Goal: Task Accomplishment & Management: Complete application form

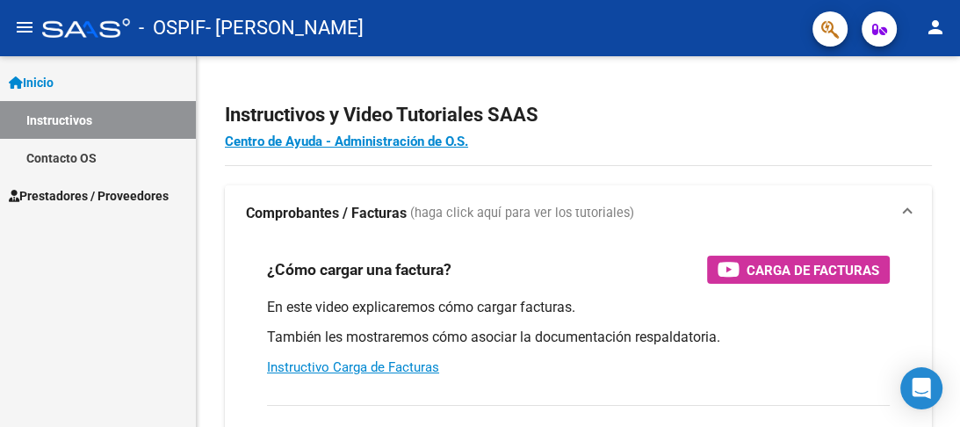
click at [148, 197] on span "Prestadores / Proveedores" at bounding box center [89, 195] width 160 height 19
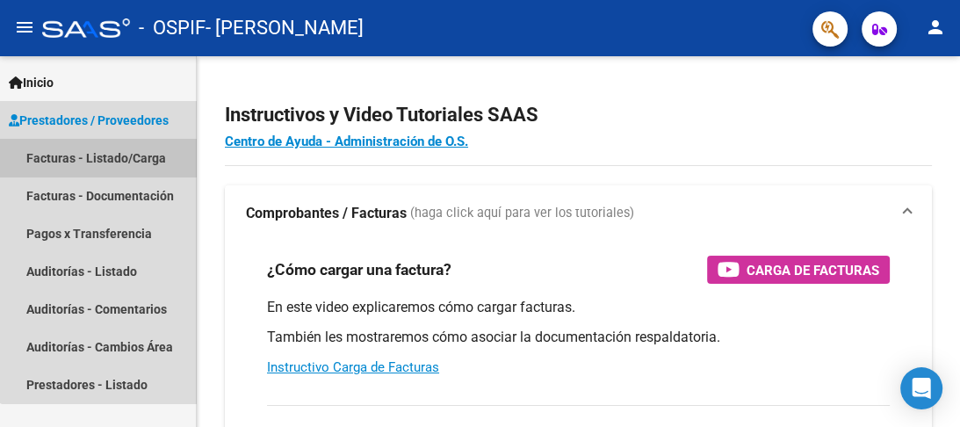
click at [116, 162] on link "Facturas - Listado/Carga" at bounding box center [98, 158] width 196 height 38
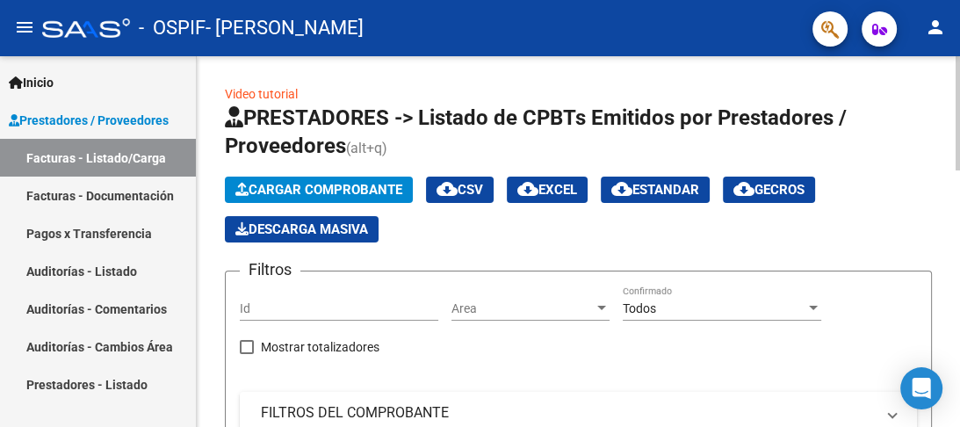
click at [309, 186] on span "Cargar Comprobante" at bounding box center [318, 190] width 167 height 16
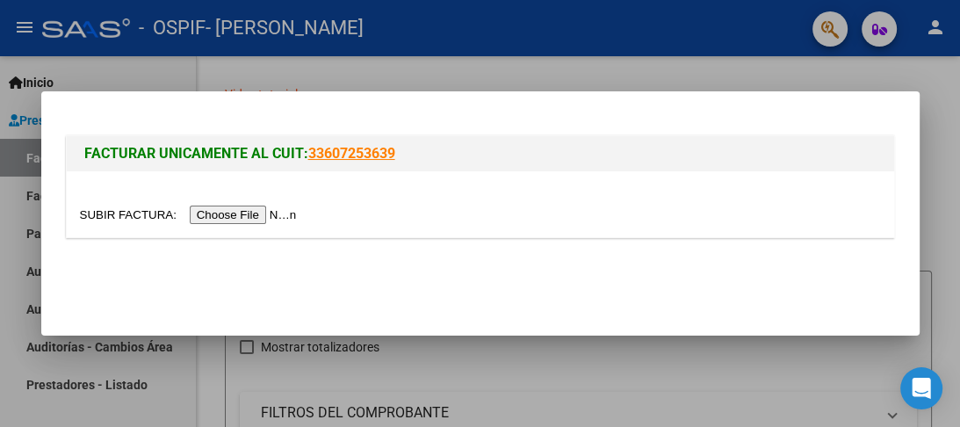
click at [271, 213] on input "file" at bounding box center [191, 215] width 222 height 18
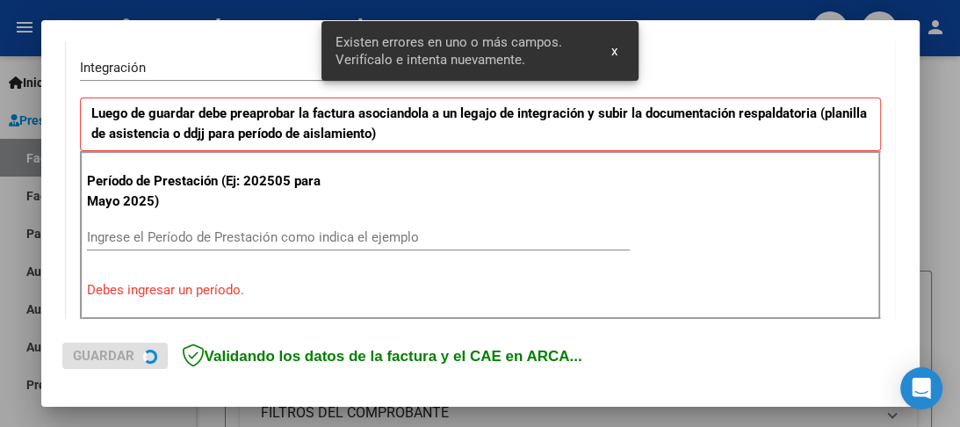
scroll to position [438, 0]
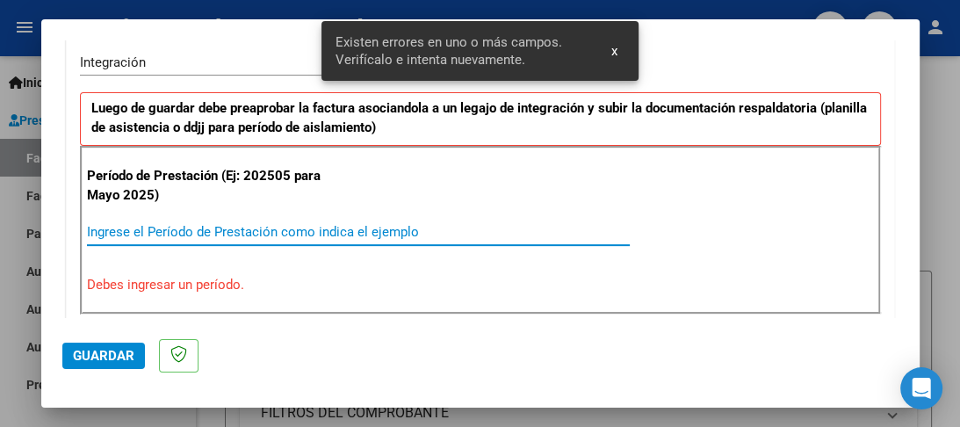
click at [211, 231] on input "Ingrese el Período de Prestación como indica el ejemplo" at bounding box center [358, 232] width 543 height 16
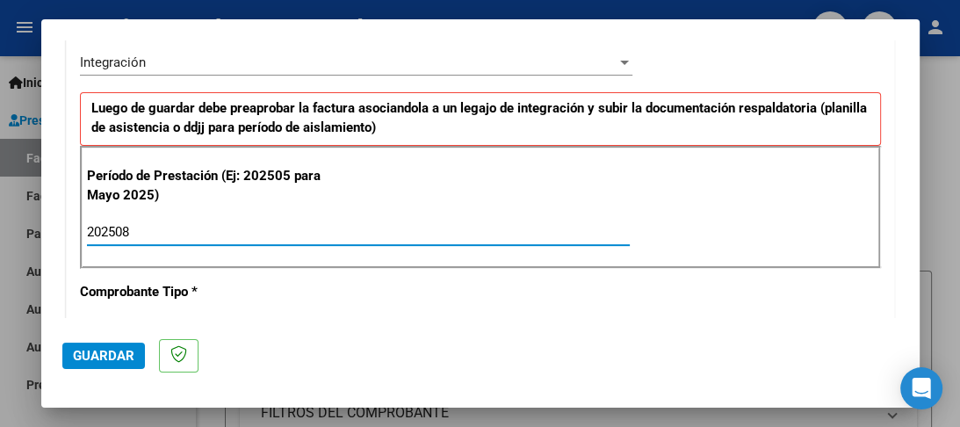
type input "202508"
click at [100, 362] on span "Guardar" at bounding box center [103, 356] width 61 height 16
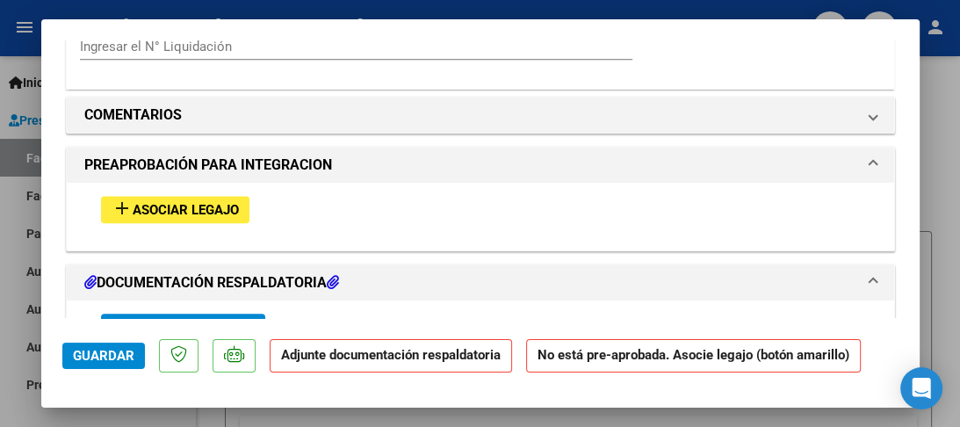
scroll to position [1476, 0]
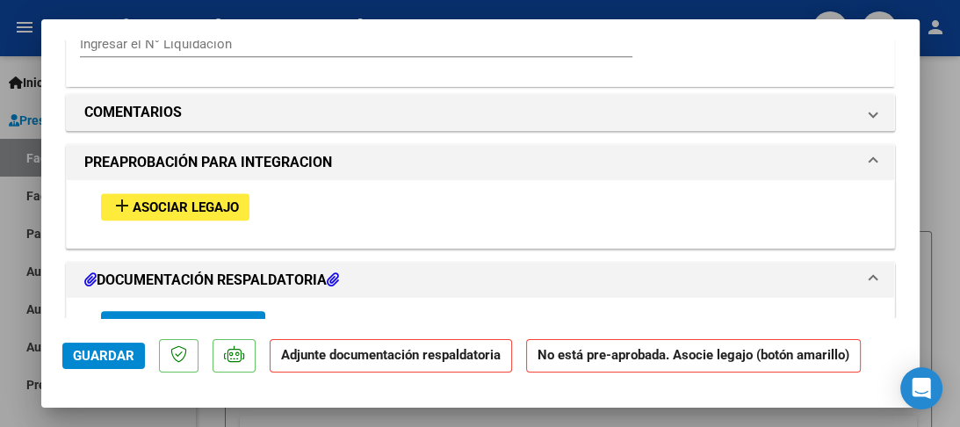
click at [176, 209] on span "Asociar Legajo" at bounding box center [186, 207] width 106 height 16
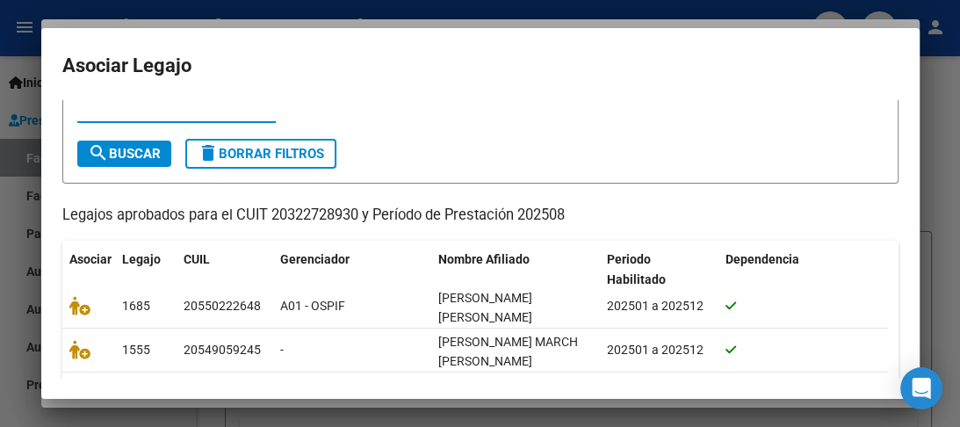
scroll to position [161, 0]
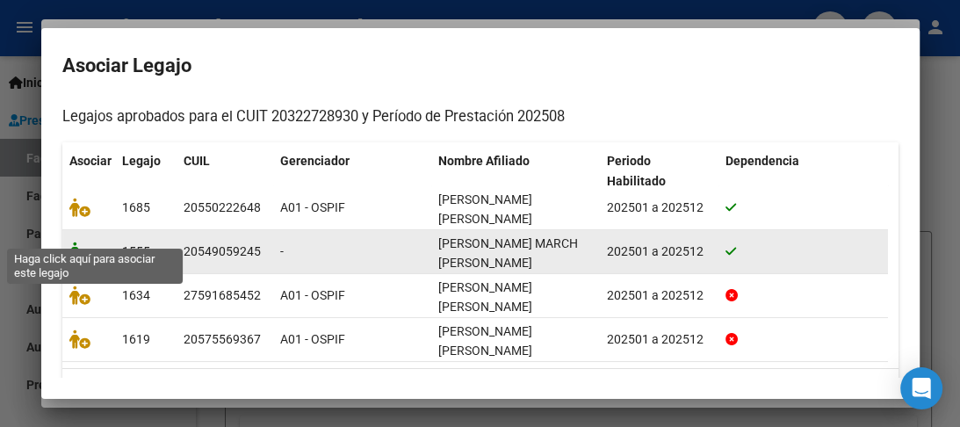
click at [82, 242] on icon at bounding box center [79, 251] width 21 height 19
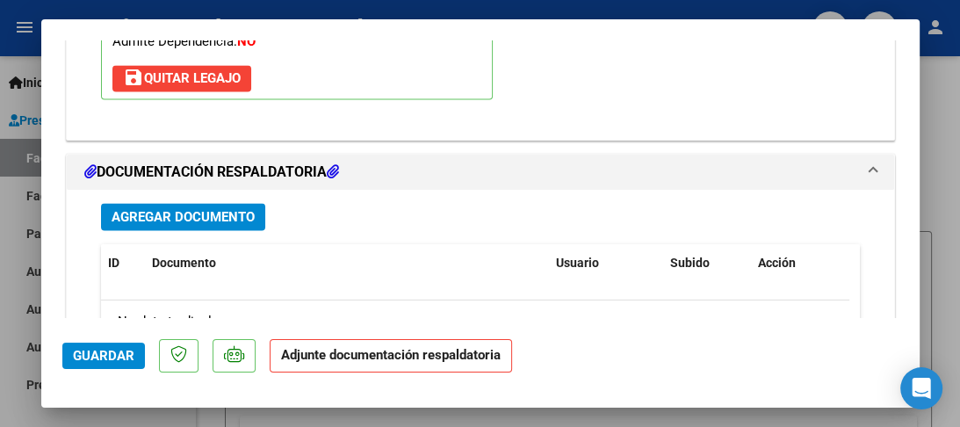
scroll to position [1873, 0]
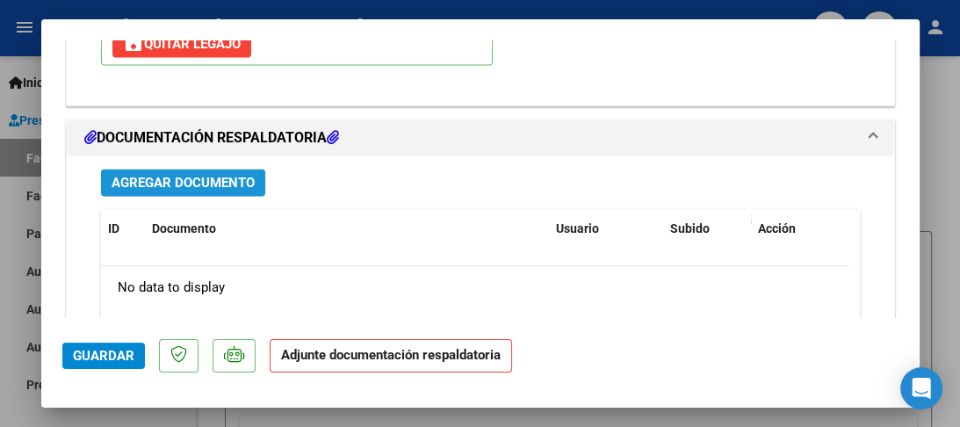
click at [232, 187] on button "Agregar Documento" at bounding box center [183, 182] width 164 height 27
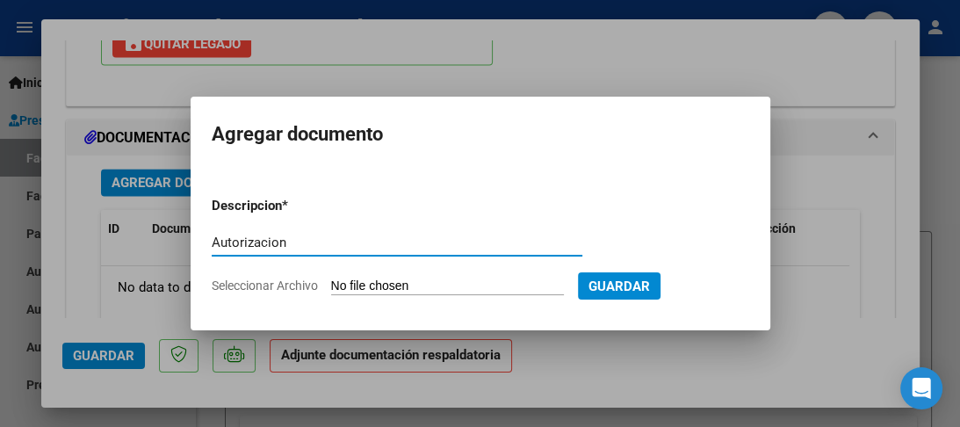
type input "Autorizacion"
click at [426, 281] on input "Seleccionar Archivo" at bounding box center [447, 286] width 233 height 17
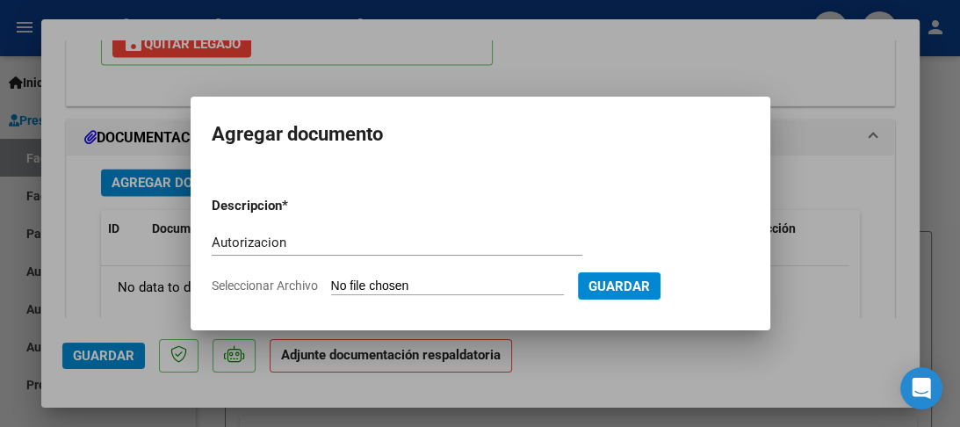
click at [363, 288] on input "Seleccionar Archivo" at bounding box center [447, 286] width 233 height 17
click at [425, 282] on input "Seleccionar Archivo" at bounding box center [447, 286] width 233 height 17
type input "C:\fakepath\[PERSON_NAME].png"
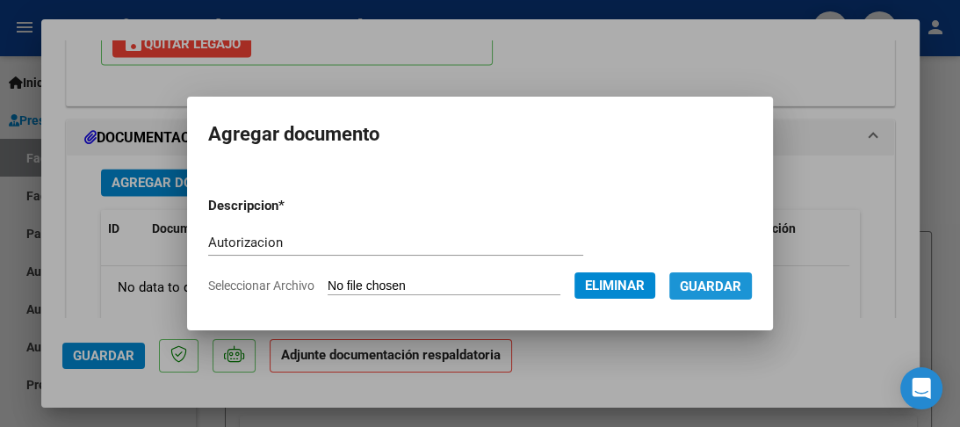
drag, startPoint x: 715, startPoint y: 283, endPoint x: 705, endPoint y: 277, distance: 11.5
click at [715, 281] on span "Guardar" at bounding box center [710, 286] width 61 height 16
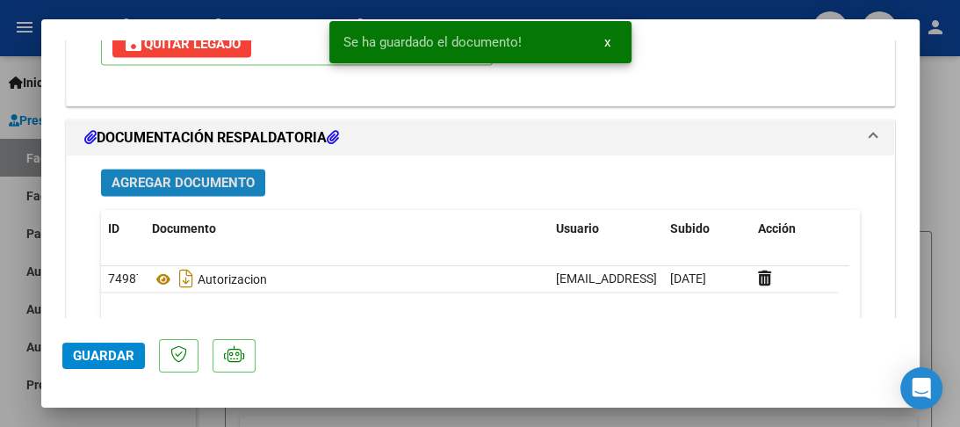
click at [185, 180] on span "Agregar Documento" at bounding box center [183, 183] width 143 height 16
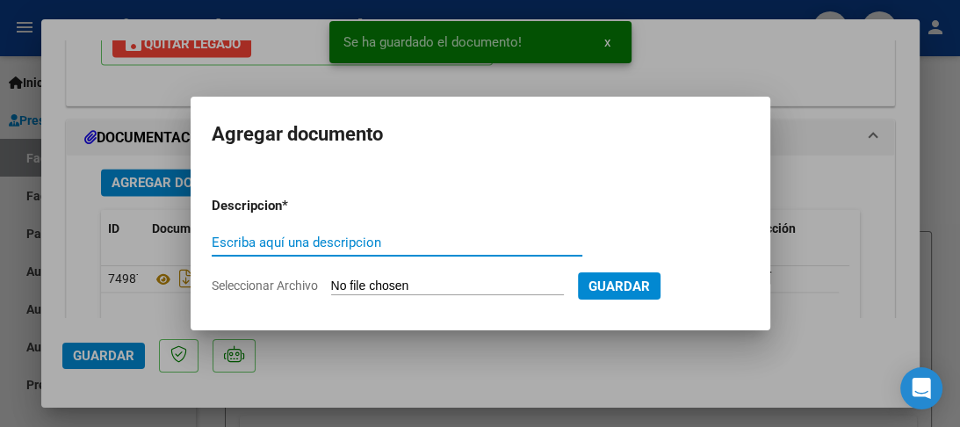
click at [316, 242] on input "Escriba aquí una descripcion" at bounding box center [397, 243] width 371 height 16
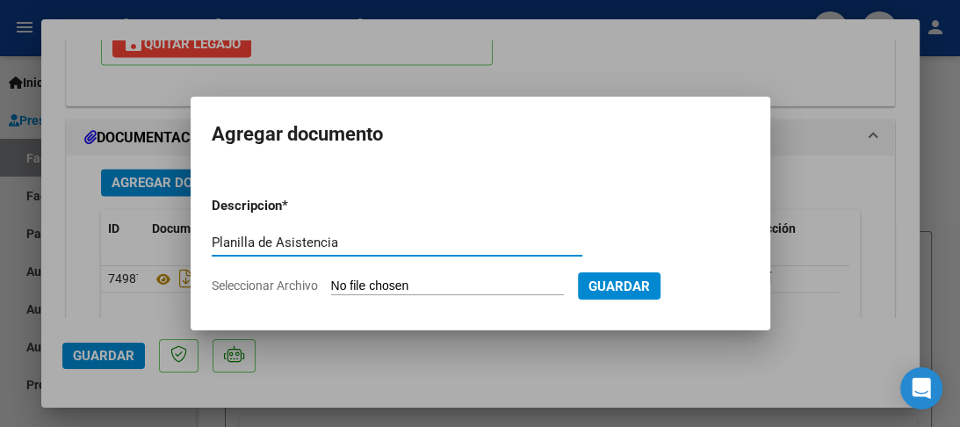
type input "Planilla de Asistencia"
click at [413, 286] on input "Seleccionar Archivo" at bounding box center [447, 286] width 233 height 17
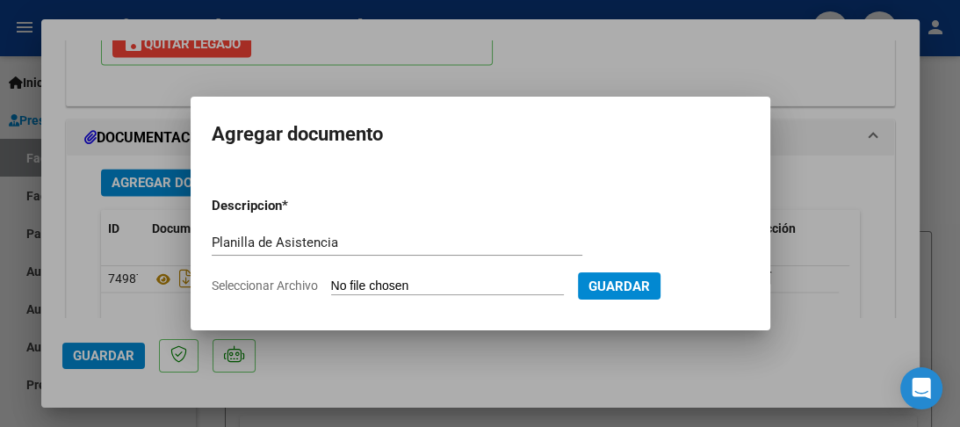
type input "C:\fakepath\CamScanner [DATE] 19.45.jpg"
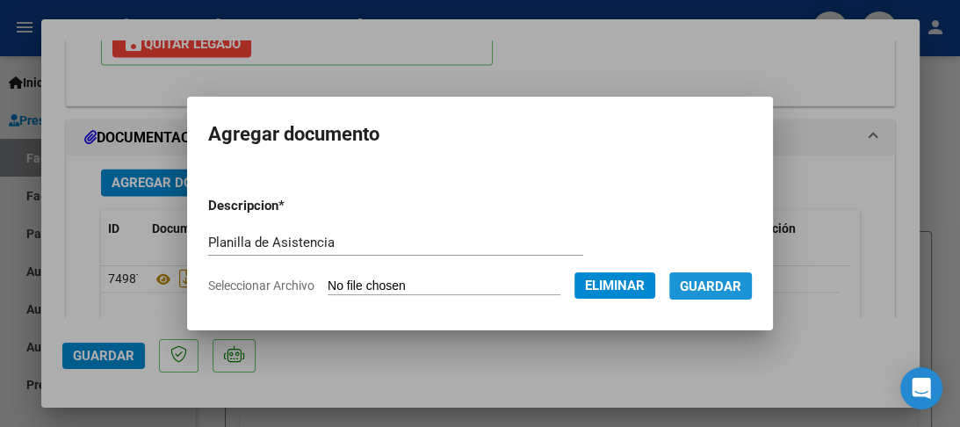
click at [741, 288] on span "Guardar" at bounding box center [710, 286] width 61 height 16
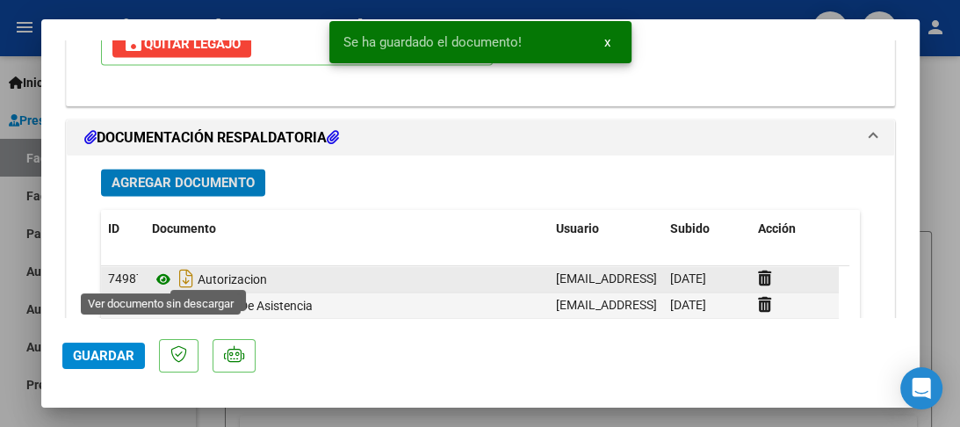
click at [164, 276] on icon at bounding box center [163, 279] width 23 height 21
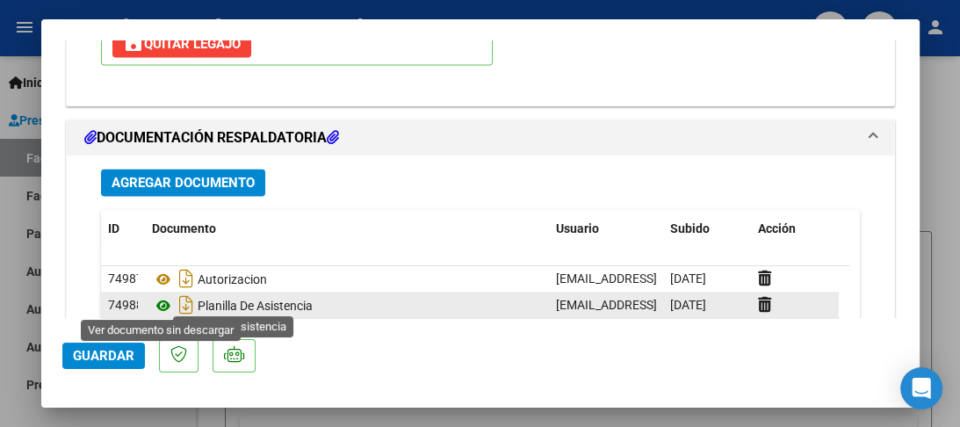
click at [170, 306] on icon at bounding box center [163, 305] width 23 height 21
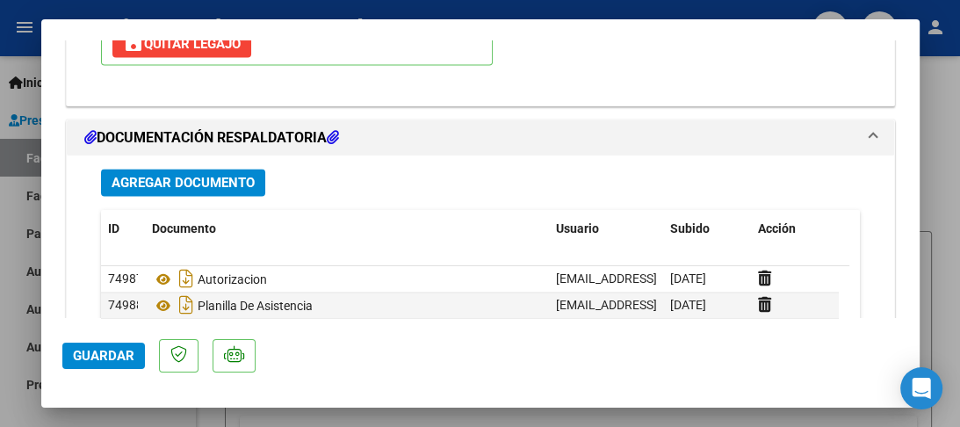
click at [96, 351] on span "Guardar" at bounding box center [103, 356] width 61 height 16
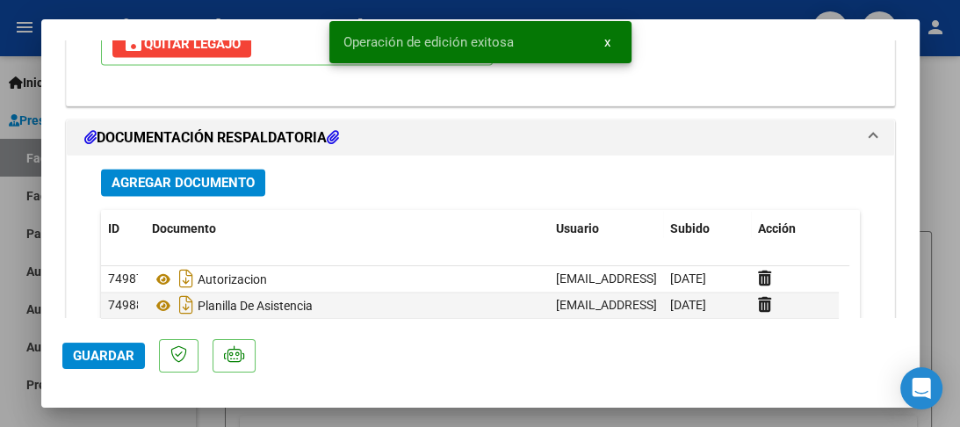
click at [106, 365] on button "Guardar" at bounding box center [103, 356] width 83 height 26
click at [0, 119] on div at bounding box center [480, 213] width 960 height 427
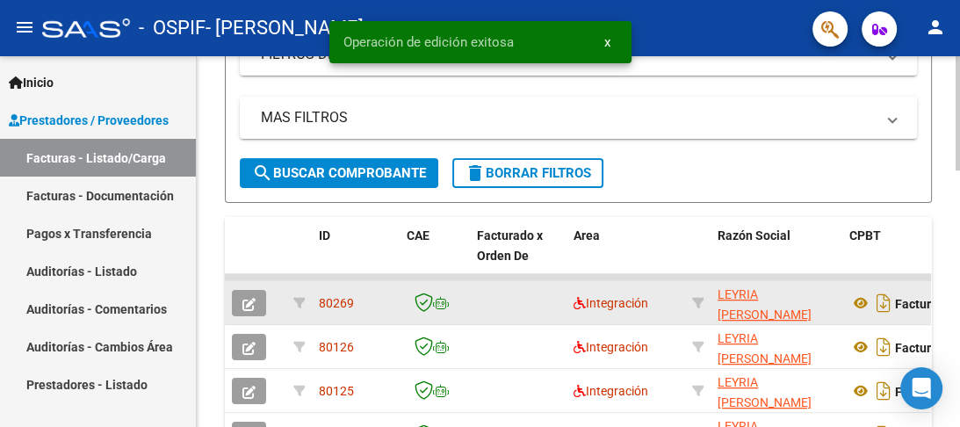
scroll to position [492, 0]
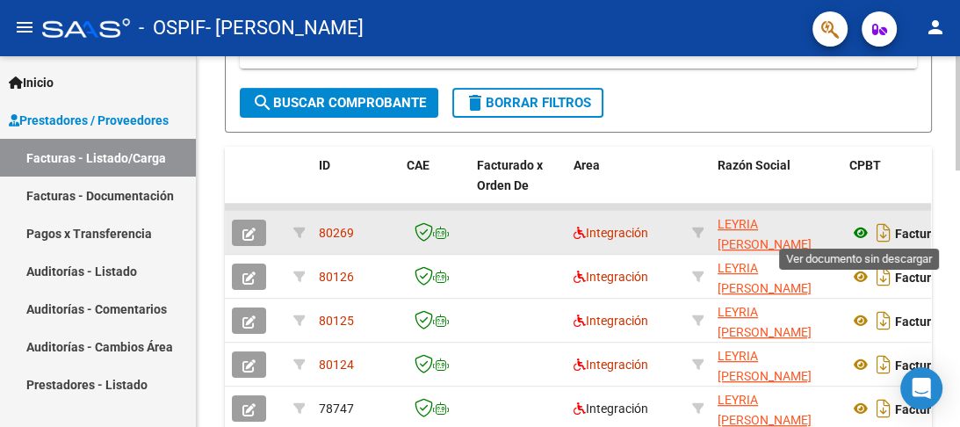
click at [861, 230] on icon at bounding box center [860, 232] width 23 height 21
